Goal: Task Accomplishment & Management: Use online tool/utility

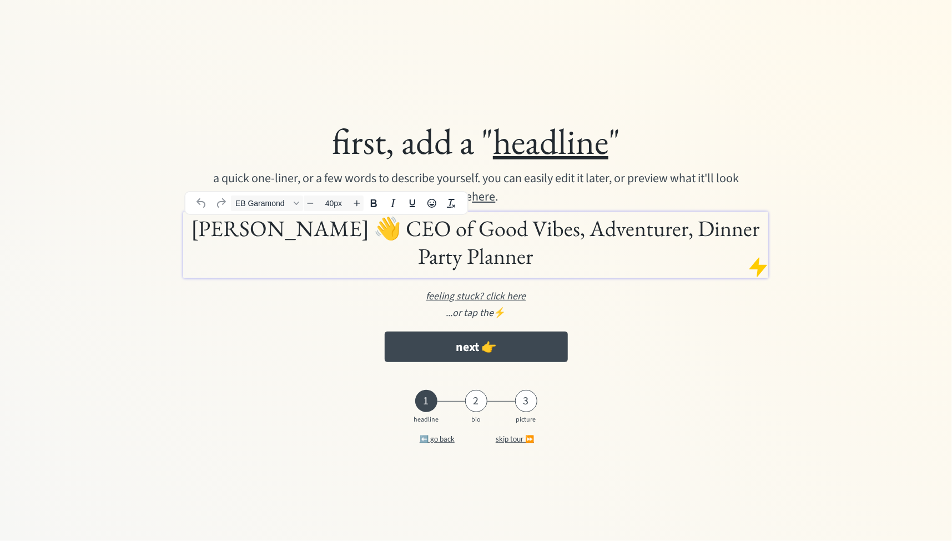
click at [412, 231] on h1 "DAVID AKOM 👋 CEO of Good Vibes, Adventurer, Dinner Party Planner" at bounding box center [476, 242] width 580 height 56
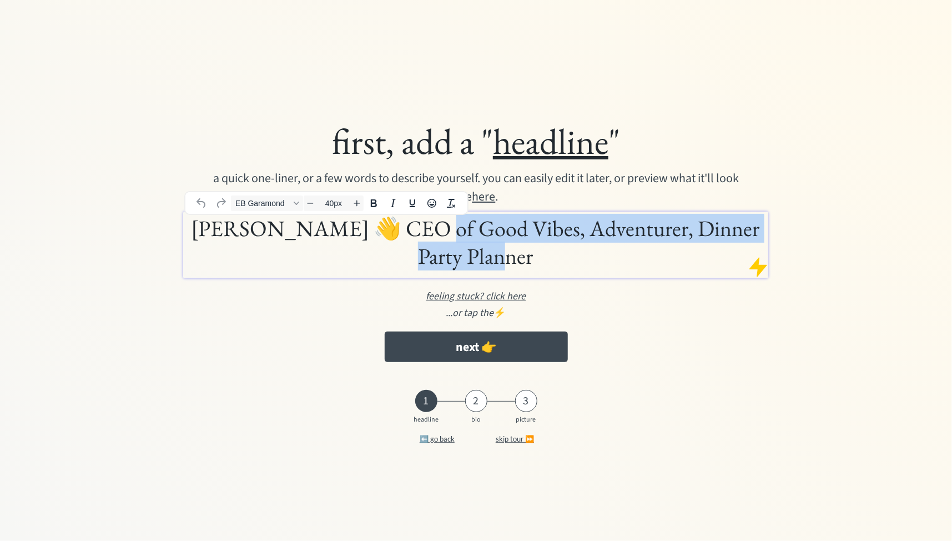
drag, startPoint x: 434, startPoint y: 228, endPoint x: 522, endPoint y: 258, distance: 93.1
click at [522, 258] on h1 "DAVID AKOM 👋 CEO of Good Vibes, Adventurer, Dinner Party Planner" at bounding box center [476, 242] width 580 height 56
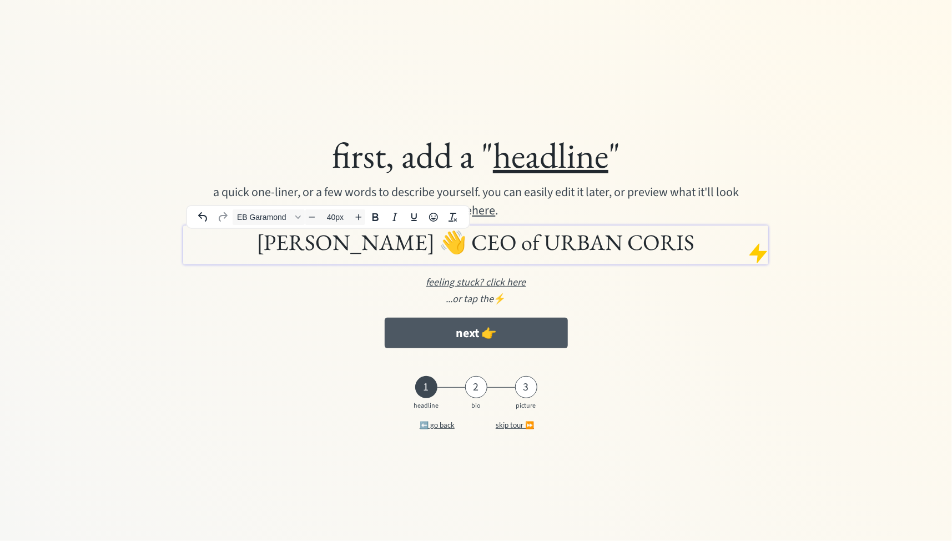
click at [501, 330] on button "next 👉" at bounding box center [476, 333] width 183 height 31
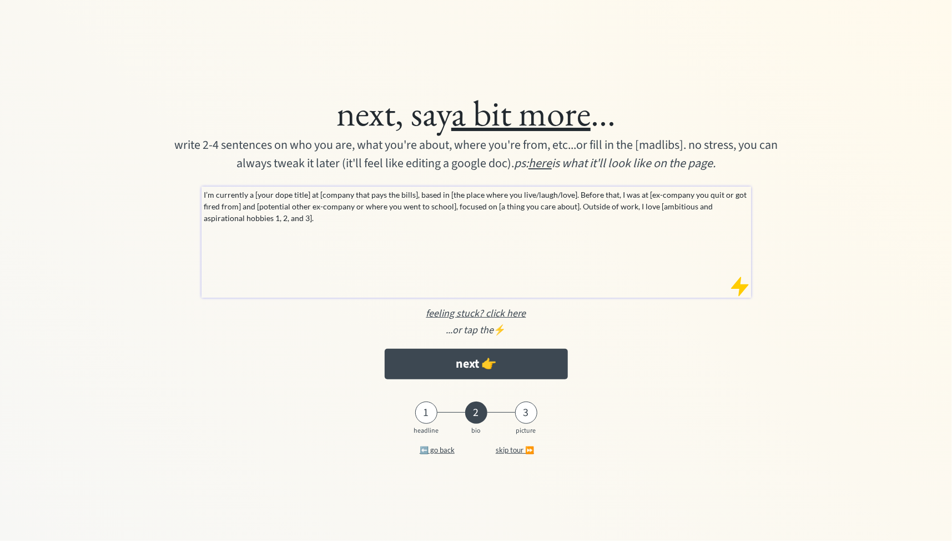
click at [310, 229] on div "I’m currently a [your dope title] at [company that pays the bills], based in [t…" at bounding box center [477, 242] width 550 height 111
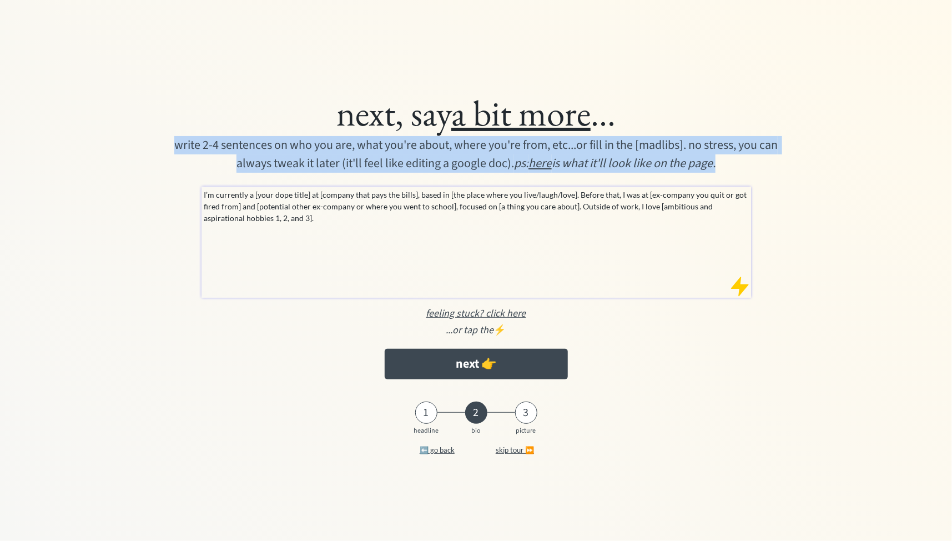
click at [310, 229] on div "I’m currently a [your dope title] at [company that pays the bills], based in [t…" at bounding box center [477, 242] width 550 height 111
click at [253, 195] on p "I’m currently a [your dope title] at [company that pays the bills], based in [t…" at bounding box center [476, 206] width 545 height 35
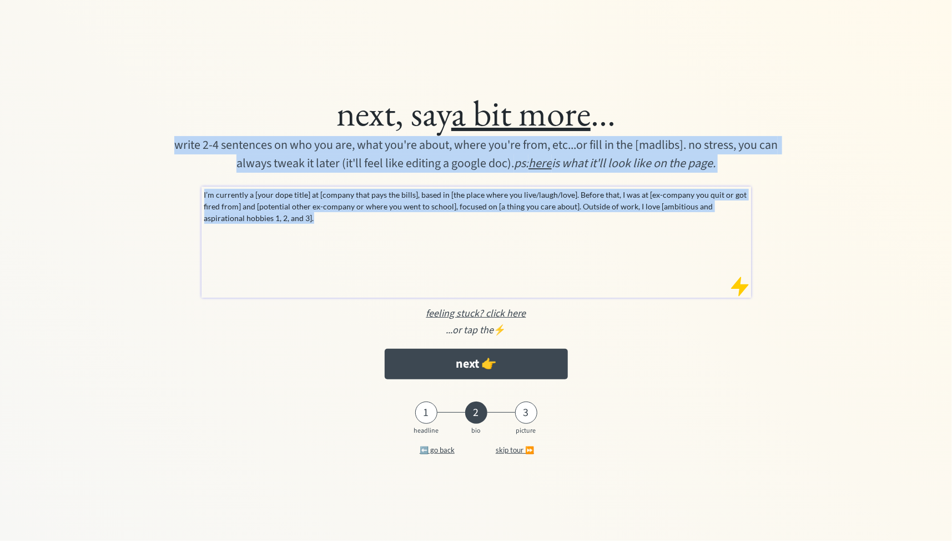
click at [428, 270] on div "I’m currently a [your dope title] at [company that pays the bills], based in [t…" at bounding box center [477, 242] width 550 height 111
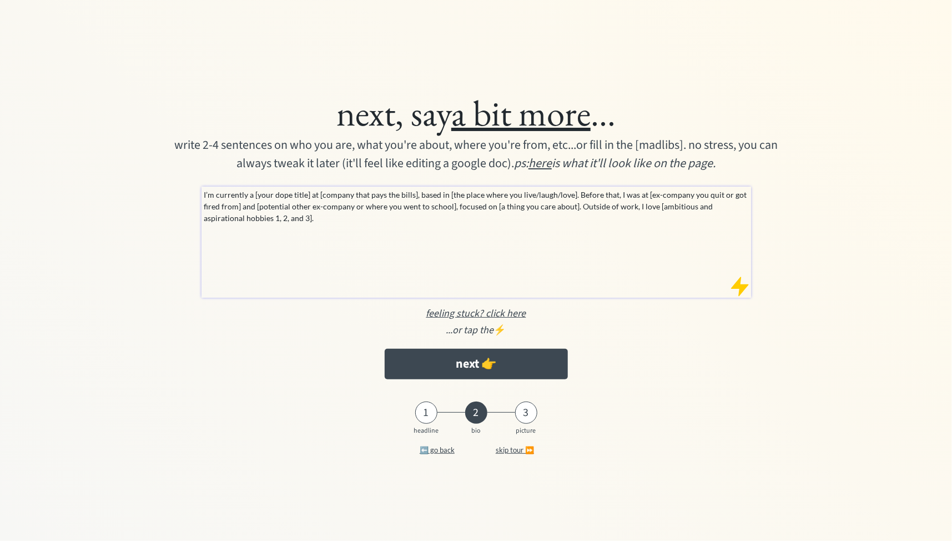
drag, startPoint x: 320, startPoint y: 232, endPoint x: 194, endPoint y: 178, distance: 137.8
click at [194, 178] on div "next, say a bit more ... write 2-4 sentences on who you are, what you're about,…" at bounding box center [476, 234] width 744 height 299
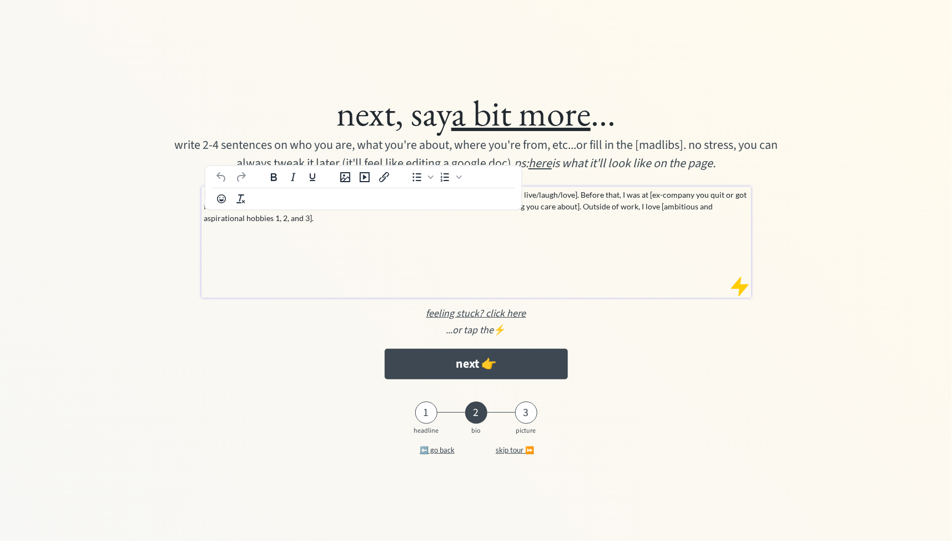
click at [243, 211] on p "I’m currently a [your dope title] at [company that pays the bills], based in [t…" at bounding box center [476, 206] width 545 height 35
paste div
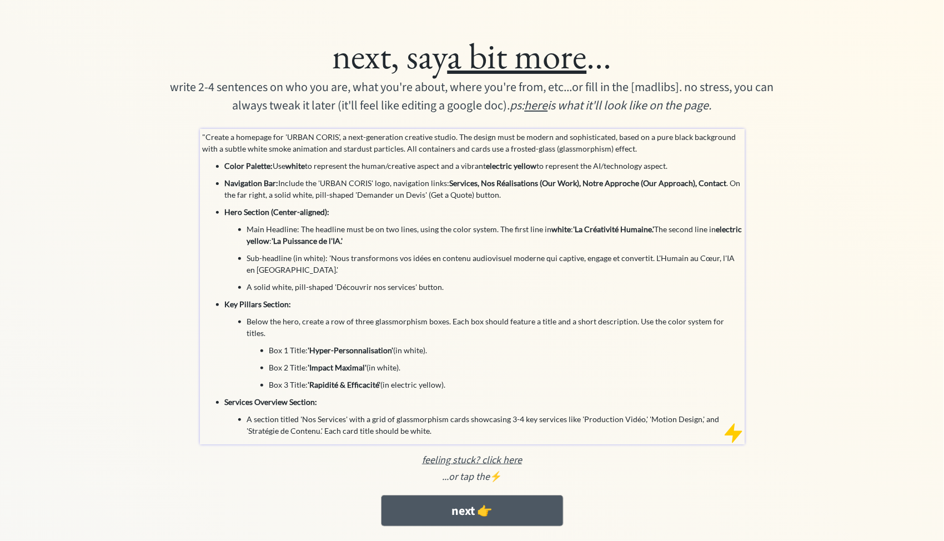
click at [480, 495] on button "next 👉" at bounding box center [472, 510] width 182 height 31
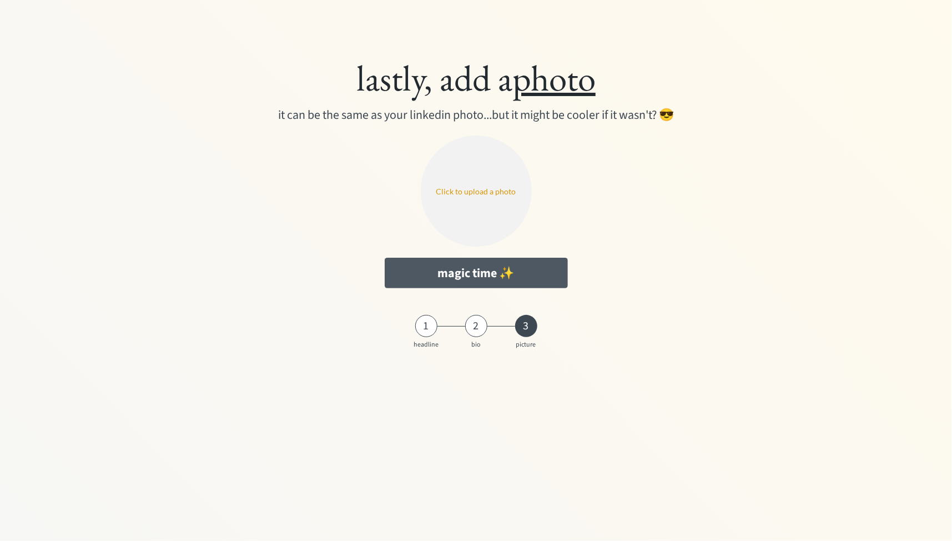
click at [505, 288] on button "magic time ✨" at bounding box center [476, 273] width 183 height 31
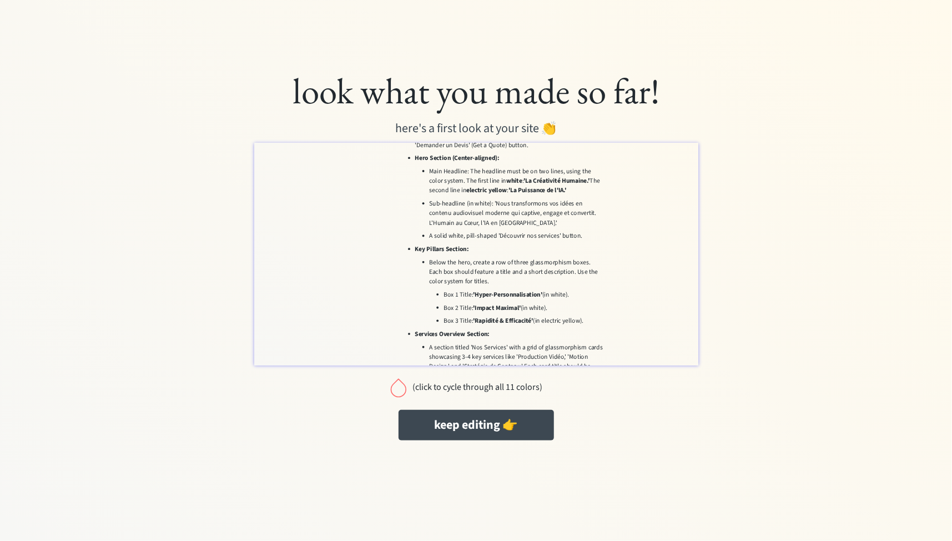
scroll to position [376, 0]
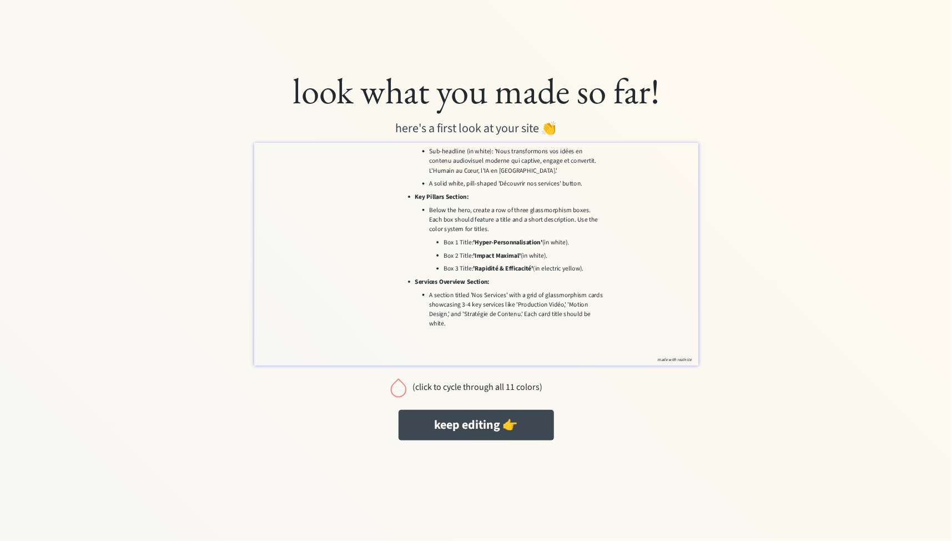
click at [389, 389] on div at bounding box center [399, 387] width 22 height 22
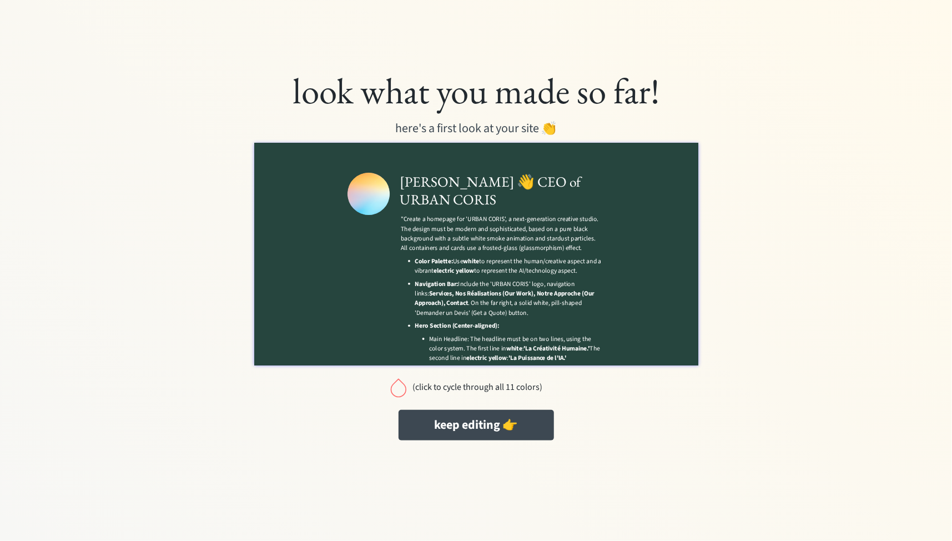
scroll to position [0, 0]
